Goal: Information Seeking & Learning: Learn about a topic

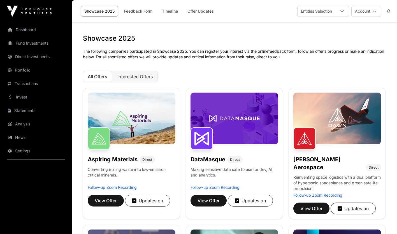
scroll to position [127, 0]
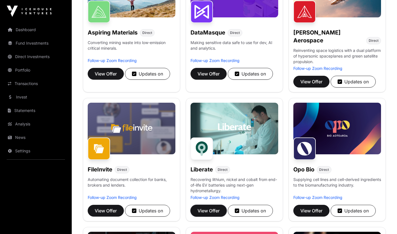
click at [218, 207] on span "View Offer" at bounding box center [209, 210] width 22 height 7
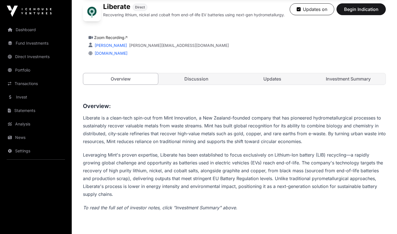
scroll to position [144, 0]
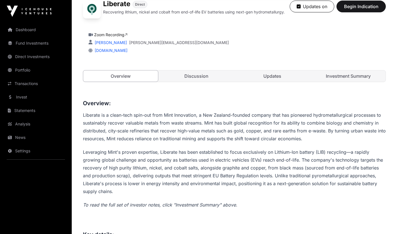
click at [354, 77] on link "Investment Summary" at bounding box center [348, 75] width 75 height 11
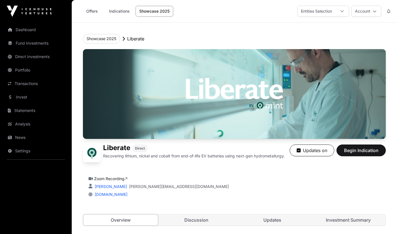
scroll to position [144, 0]
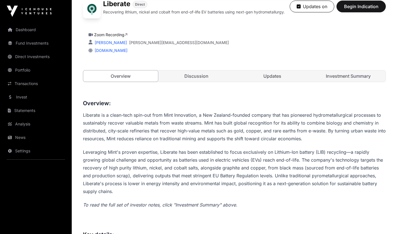
scroll to position [127, 0]
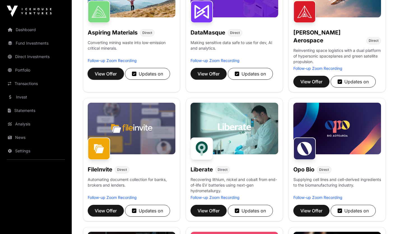
click at [114, 76] on span "View Offer" at bounding box center [106, 73] width 22 height 7
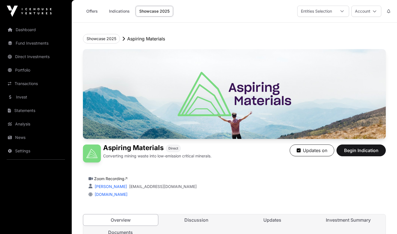
click at [203, 218] on link "Discussion" at bounding box center [196, 219] width 75 height 11
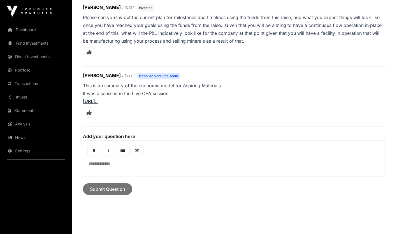
scroll to position [493, 0]
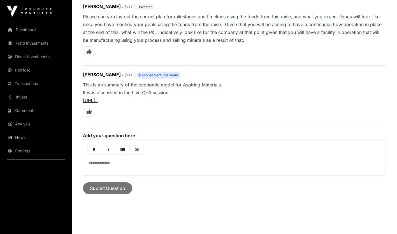
click at [98, 97] on link "[URL].." at bounding box center [90, 100] width 15 height 6
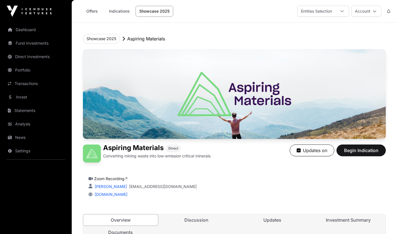
scroll to position [127, 0]
